Goal: Navigation & Orientation: Find specific page/section

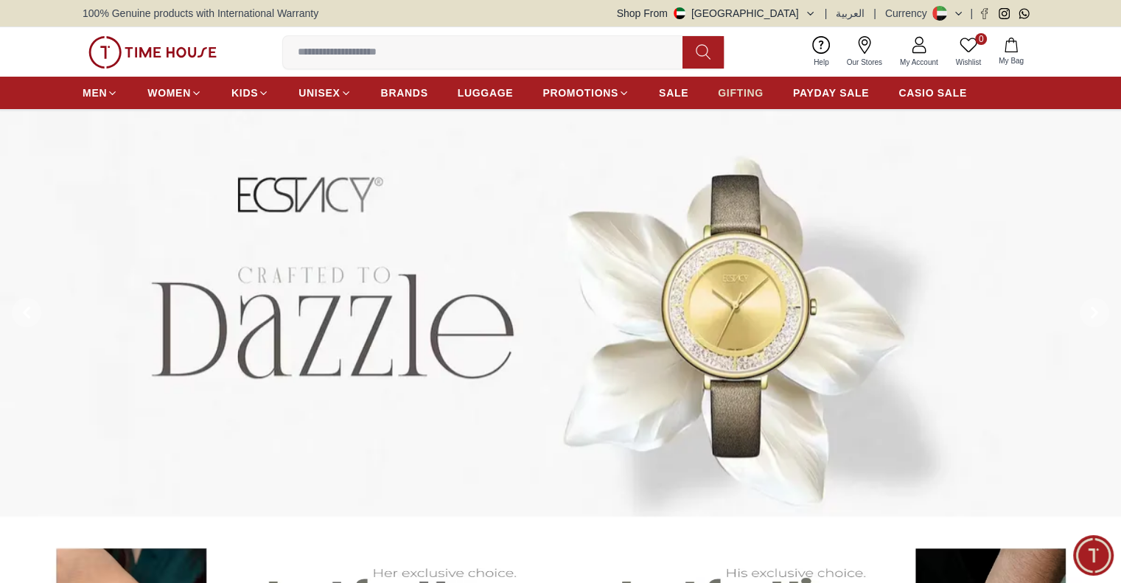
click at [744, 99] on span "GIFTING" at bounding box center [741, 93] width 46 height 15
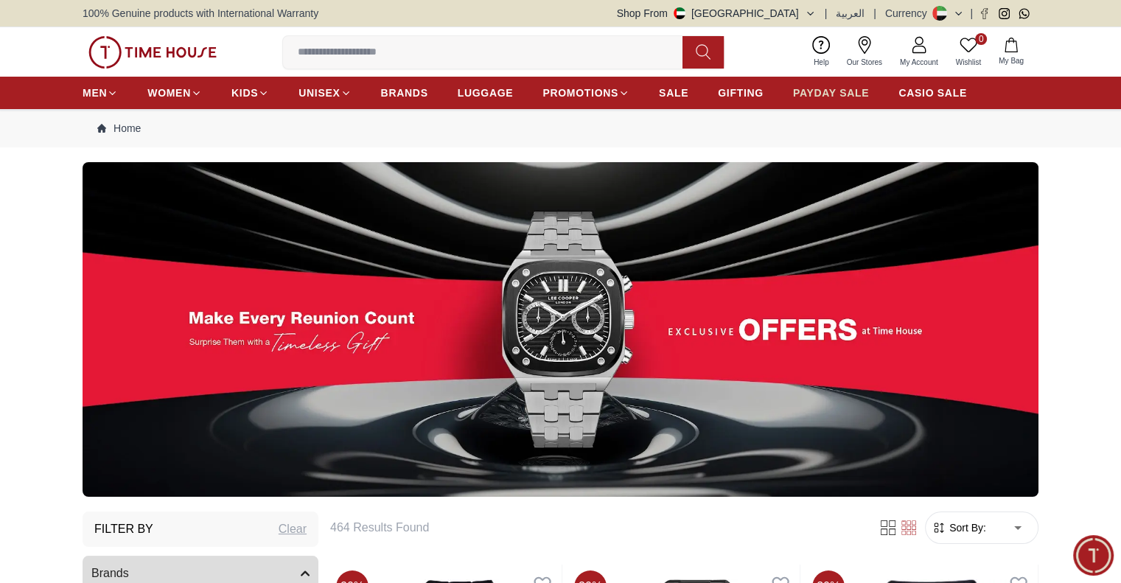
click at [826, 86] on span "PAYDAY SALE" at bounding box center [831, 93] width 76 height 15
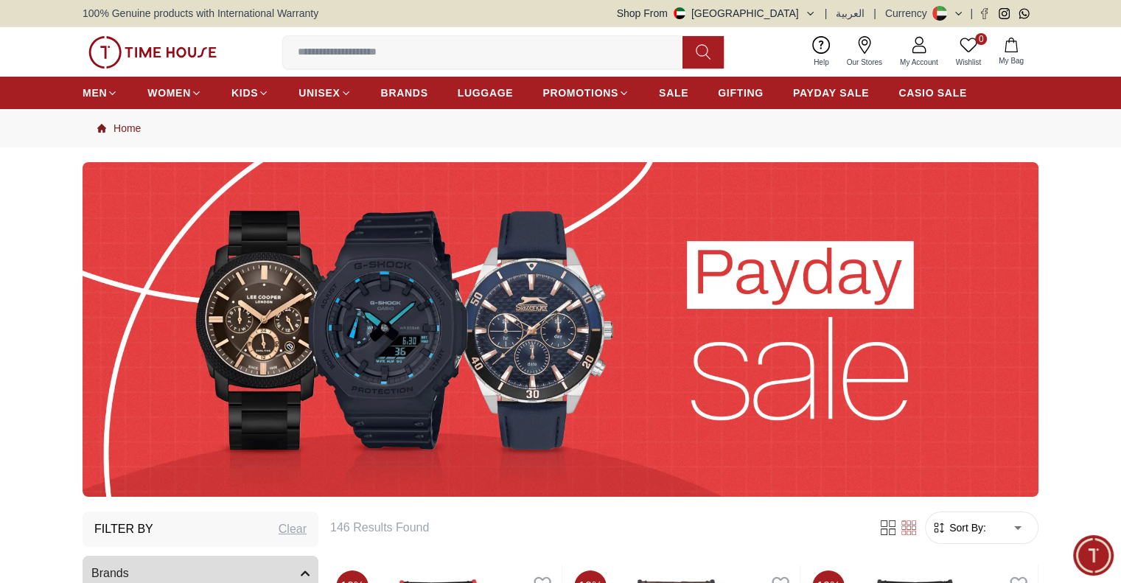
click at [130, 125] on link "Home" at bounding box center [118, 128] width 43 height 15
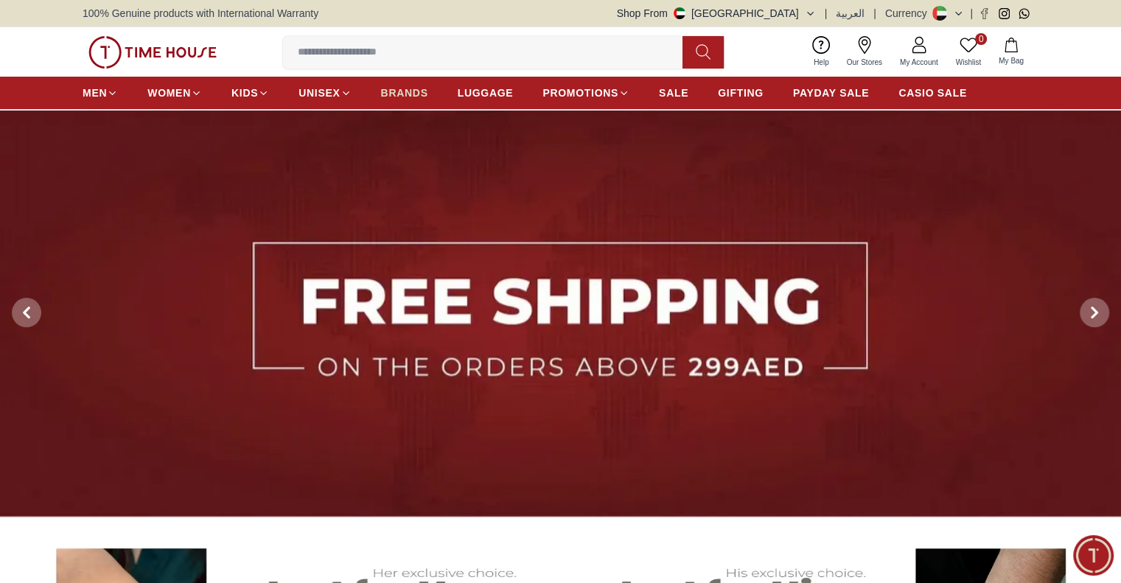
click at [414, 97] on span "BRANDS" at bounding box center [404, 93] width 47 height 15
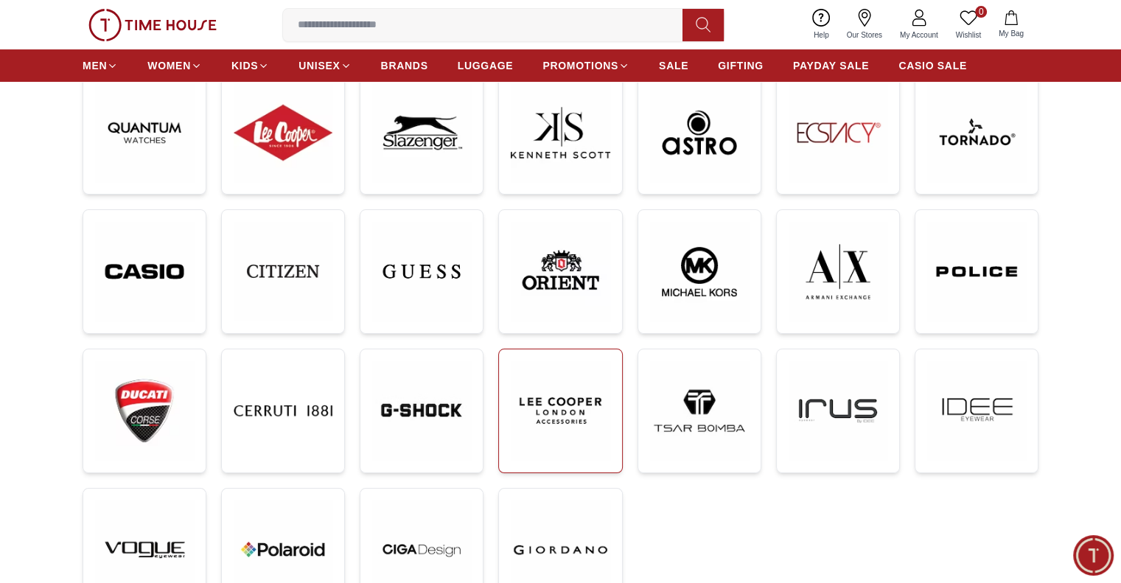
scroll to position [295, 0]
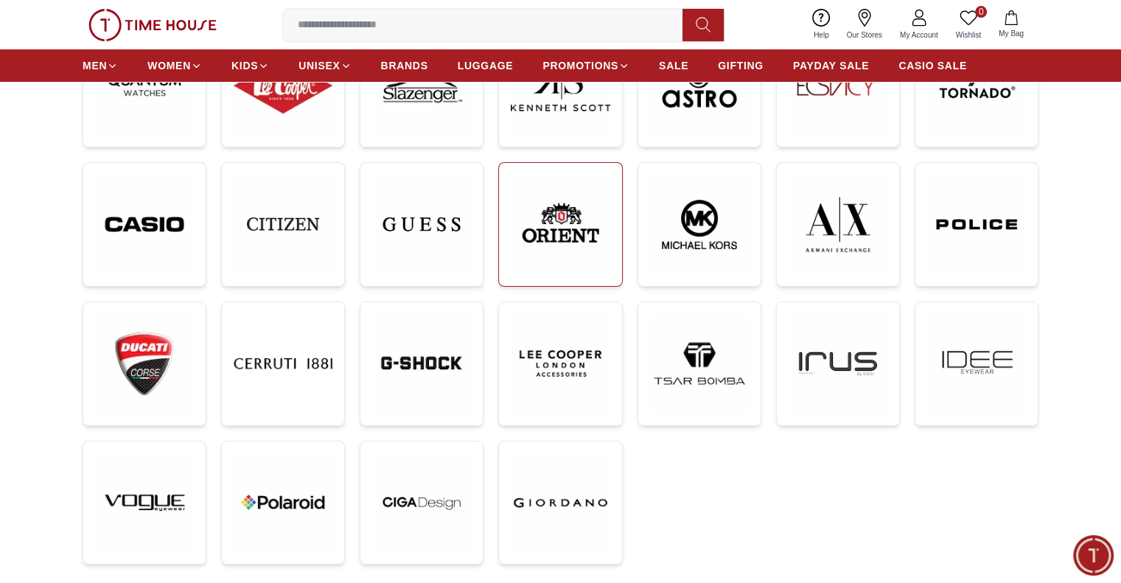
click at [585, 254] on img at bounding box center [560, 225] width 99 height 100
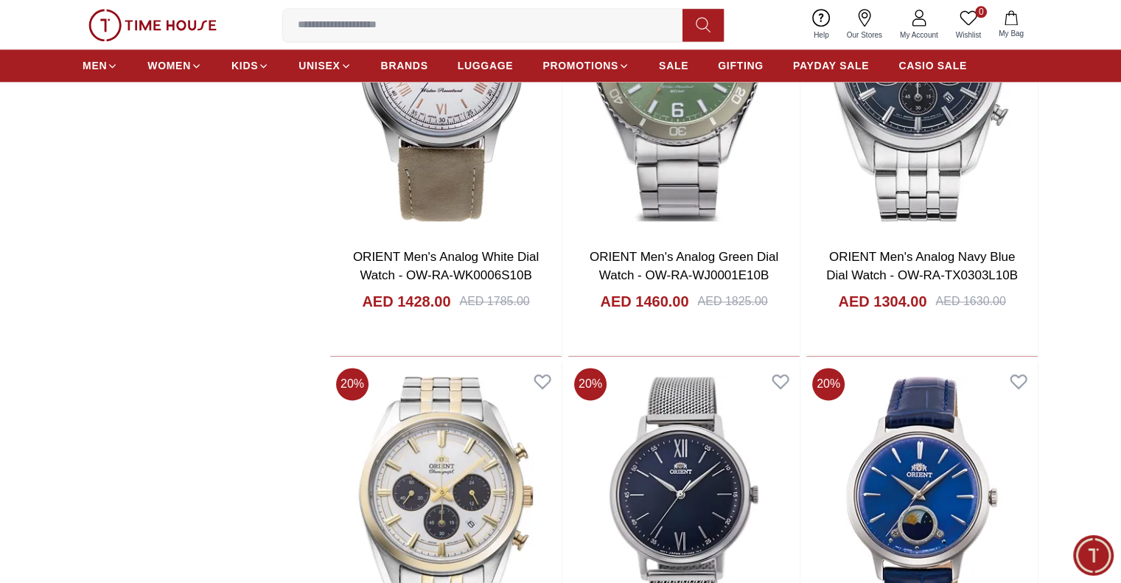
scroll to position [2138, 0]
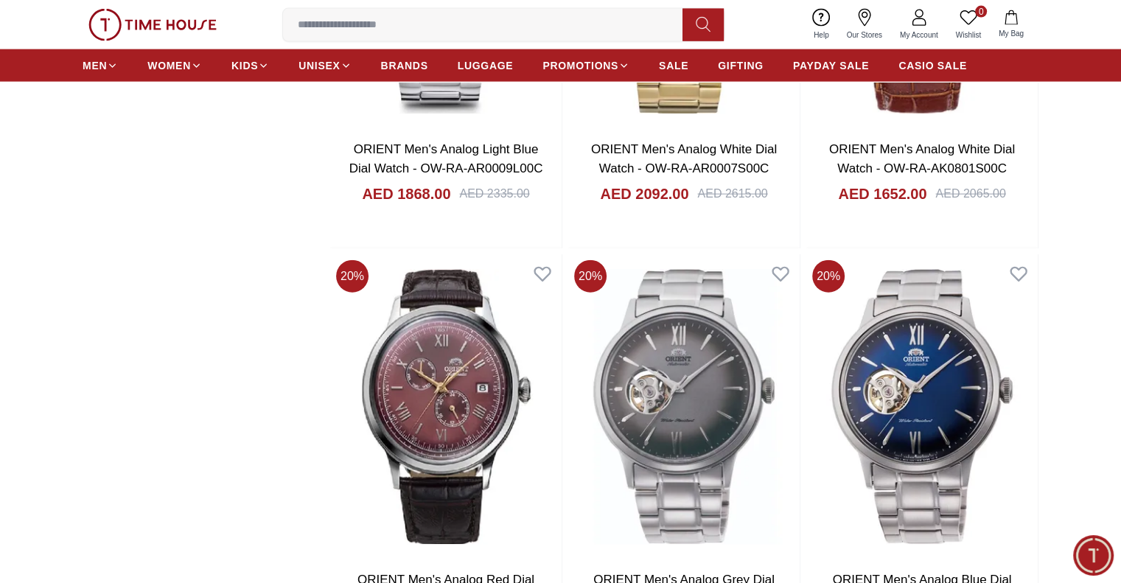
scroll to position [3465, 0]
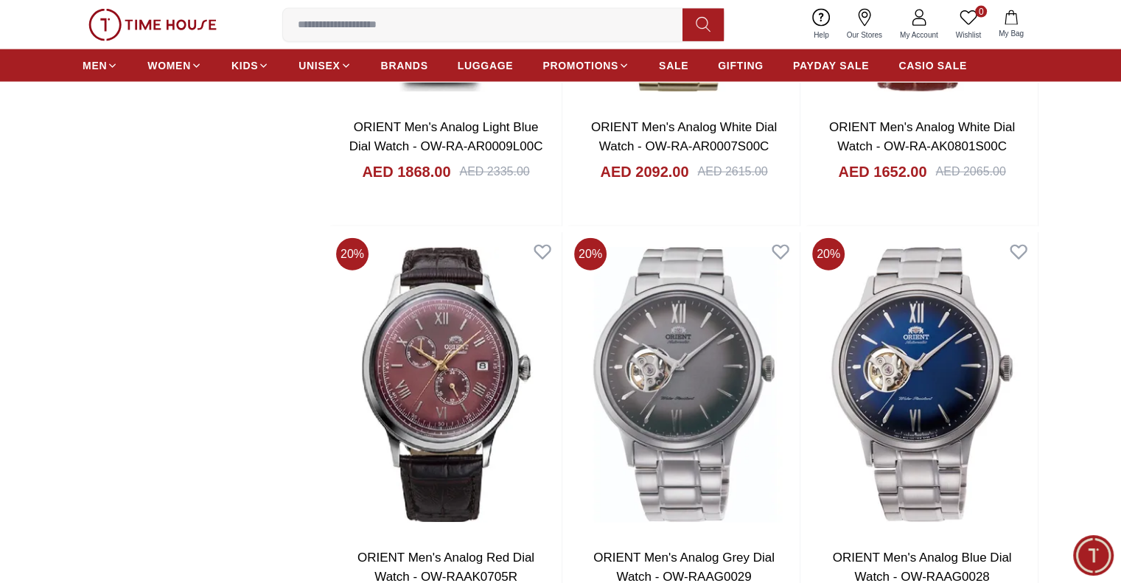
click at [206, 23] on img at bounding box center [152, 25] width 128 height 32
